Goal: Task Accomplishment & Management: Use online tool/utility

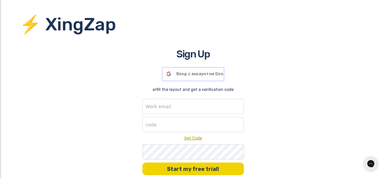
click at [195, 76] on span "Вход с аккаунтом Google" at bounding box center [202, 74] width 53 height 5
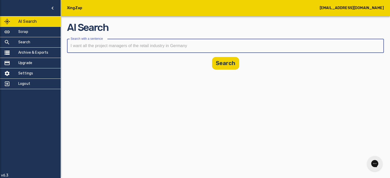
click at [138, 42] on input "text" at bounding box center [223, 46] width 313 height 14
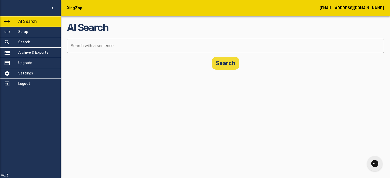
click at [223, 68] on button "Search" at bounding box center [225, 63] width 27 height 13
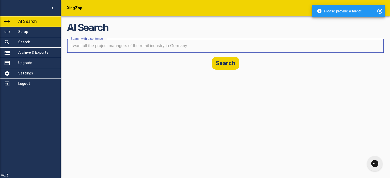
click at [158, 50] on input "text" at bounding box center [223, 46] width 313 height 14
paste input "[URL][DOMAIN_NAME]"
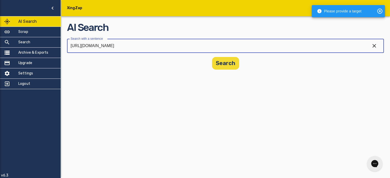
type input "[URL][DOMAIN_NAME]"
click at [216, 61] on button "Search" at bounding box center [225, 63] width 27 height 13
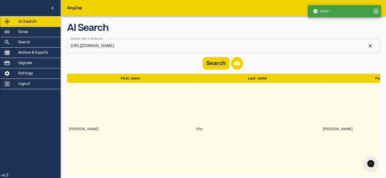
click at [141, 164] on td "[PERSON_NAME]" at bounding box center [130, 129] width 127 height 92
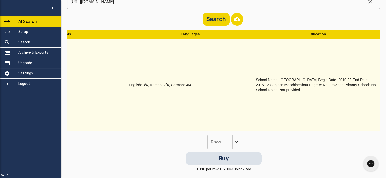
scroll to position [0, 1845]
